Goal: Task Accomplishment & Management: Manage account settings

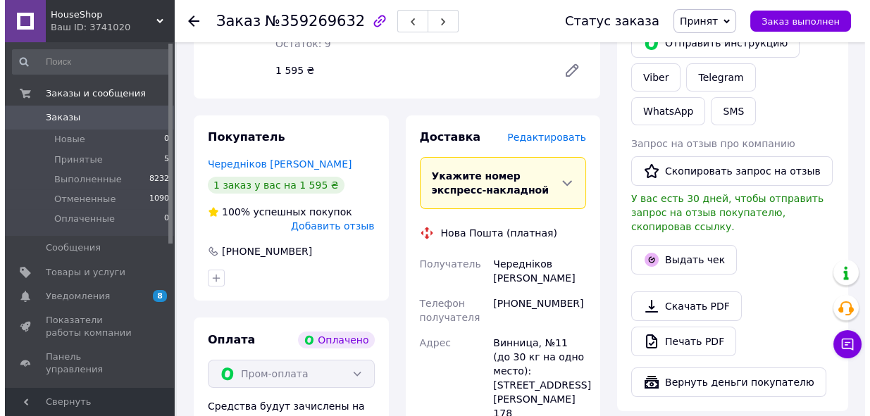
scroll to position [256, 0]
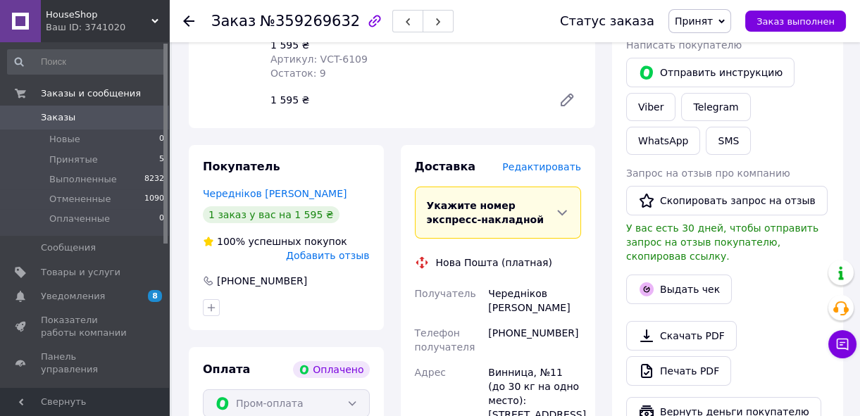
click at [549, 168] on span "Редактировать" at bounding box center [541, 166] width 79 height 11
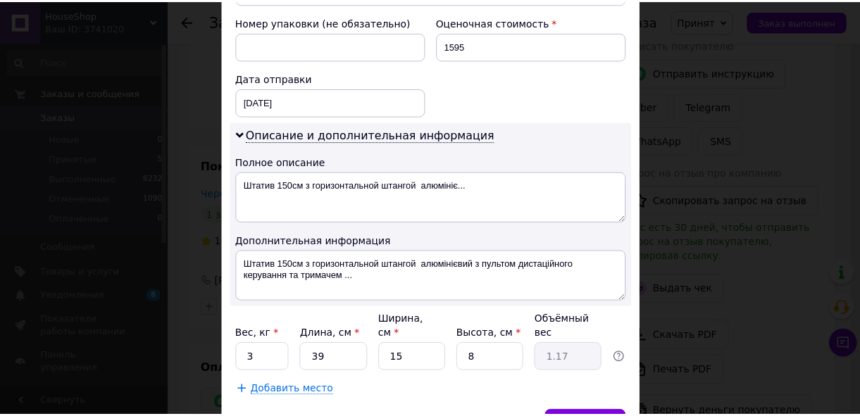
scroll to position [640, 0]
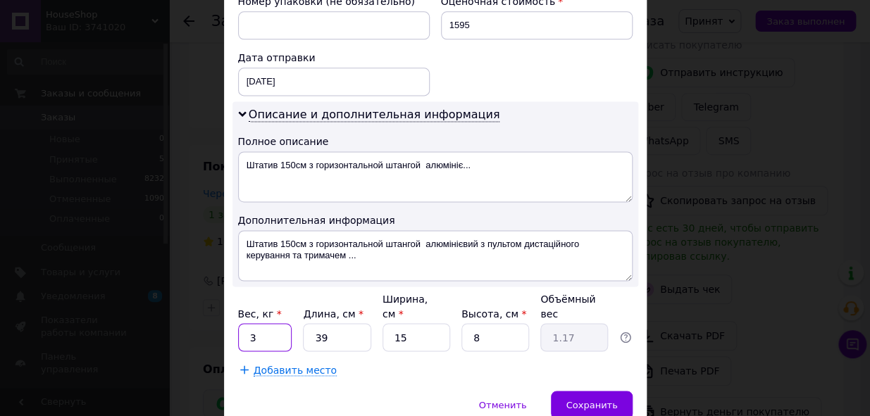
drag, startPoint x: 259, startPoint y: 301, endPoint x: 239, endPoint y: 305, distance: 20.7
click at [241, 323] on input "3" at bounding box center [265, 337] width 54 height 28
type input "2"
click at [606, 399] on span "Сохранить" at bounding box center [591, 404] width 51 height 11
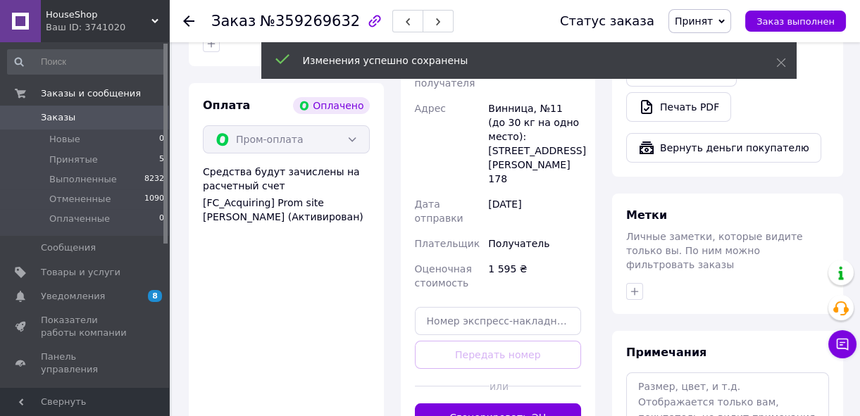
scroll to position [576, 0]
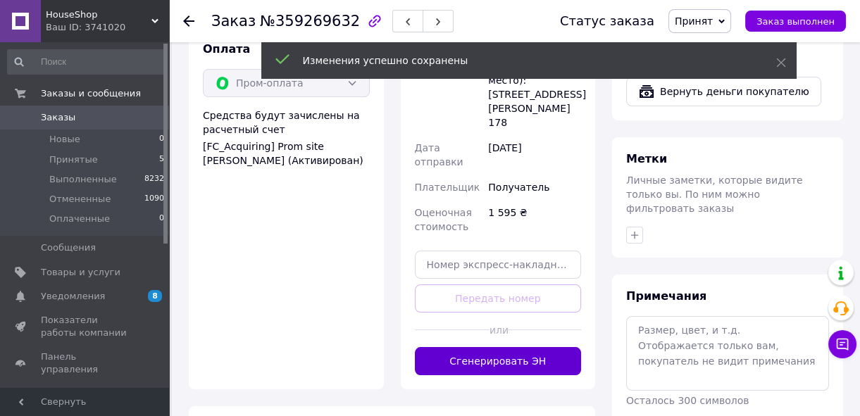
click at [561, 347] on button "Сгенерировать ЭН" at bounding box center [498, 361] width 167 height 28
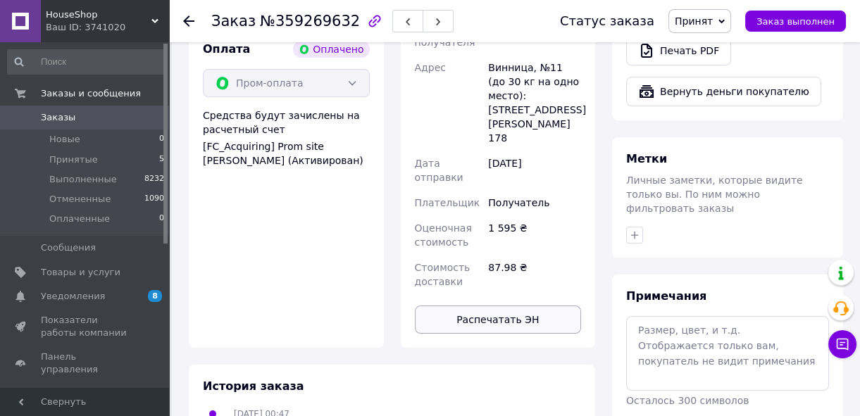
click at [493, 306] on button "Распечатать ЭН" at bounding box center [498, 320] width 167 height 28
click at [70, 154] on span "Принятые" at bounding box center [73, 160] width 49 height 13
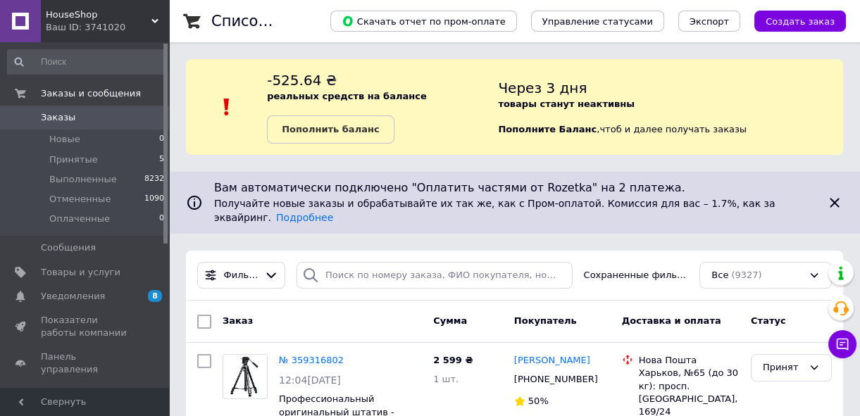
scroll to position [63, 0]
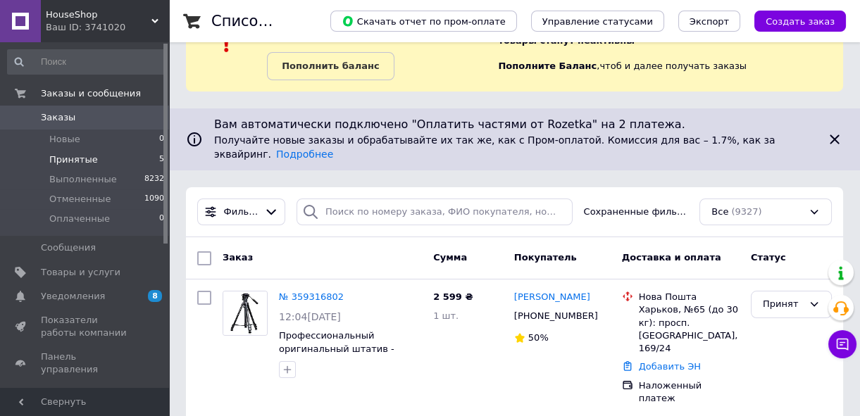
click at [69, 158] on span "Принятые" at bounding box center [73, 160] width 49 height 13
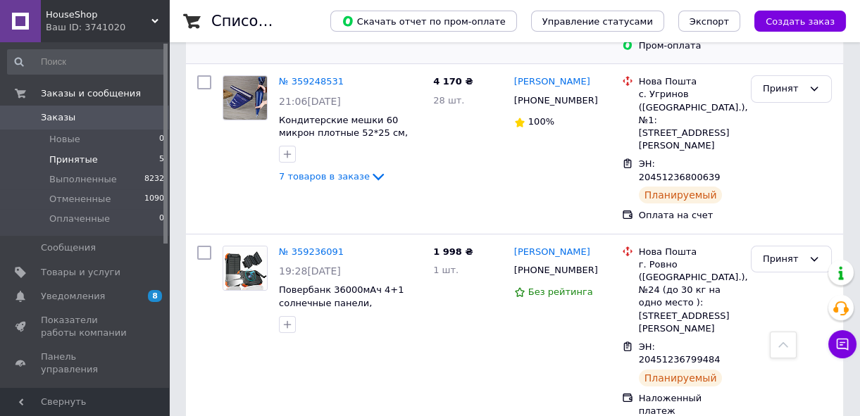
scroll to position [680, 0]
